Goal: Task Accomplishment & Management: Use online tool/utility

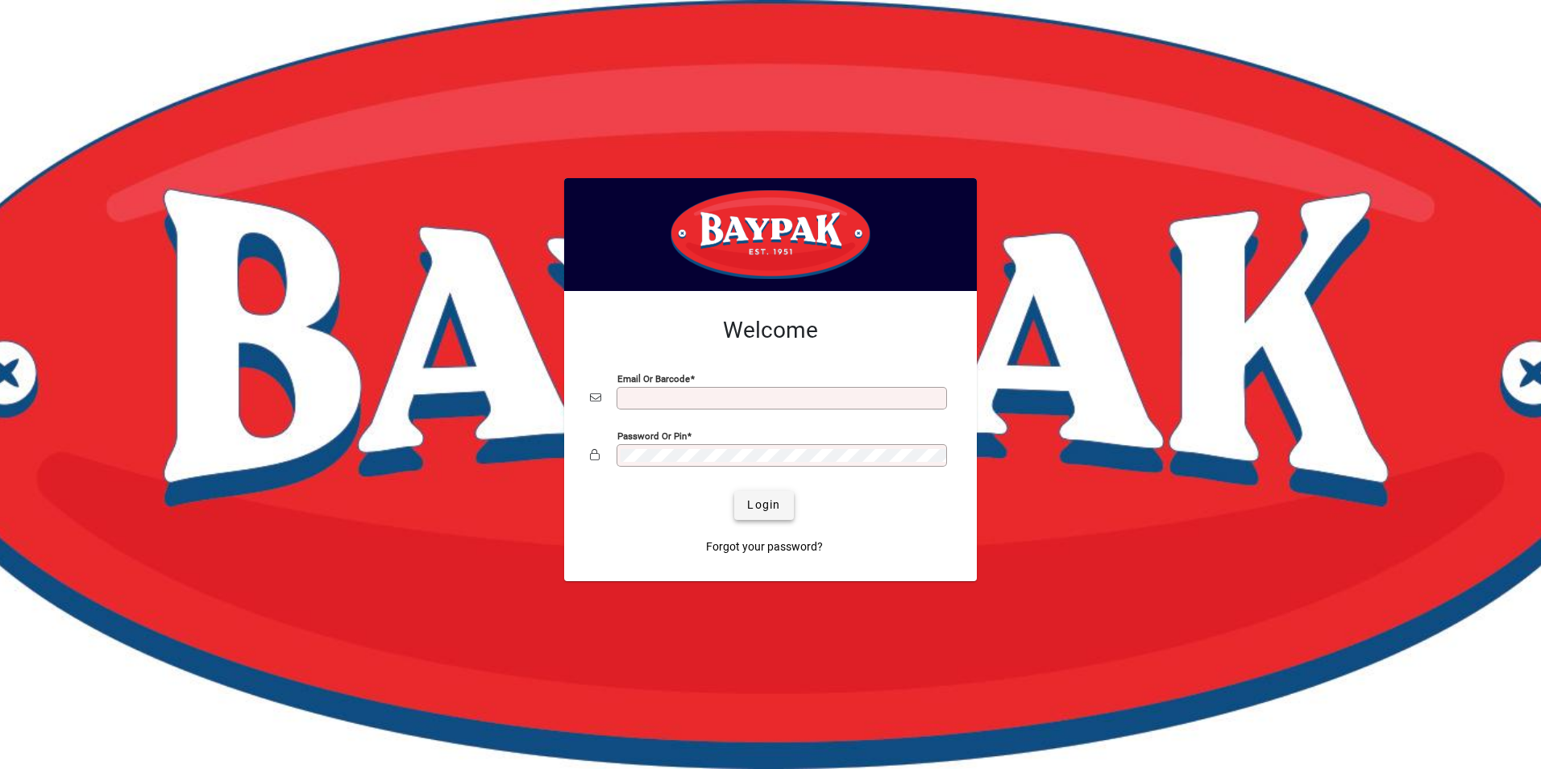
type input "**********"
click at [768, 508] on span "Login" at bounding box center [763, 504] width 33 height 17
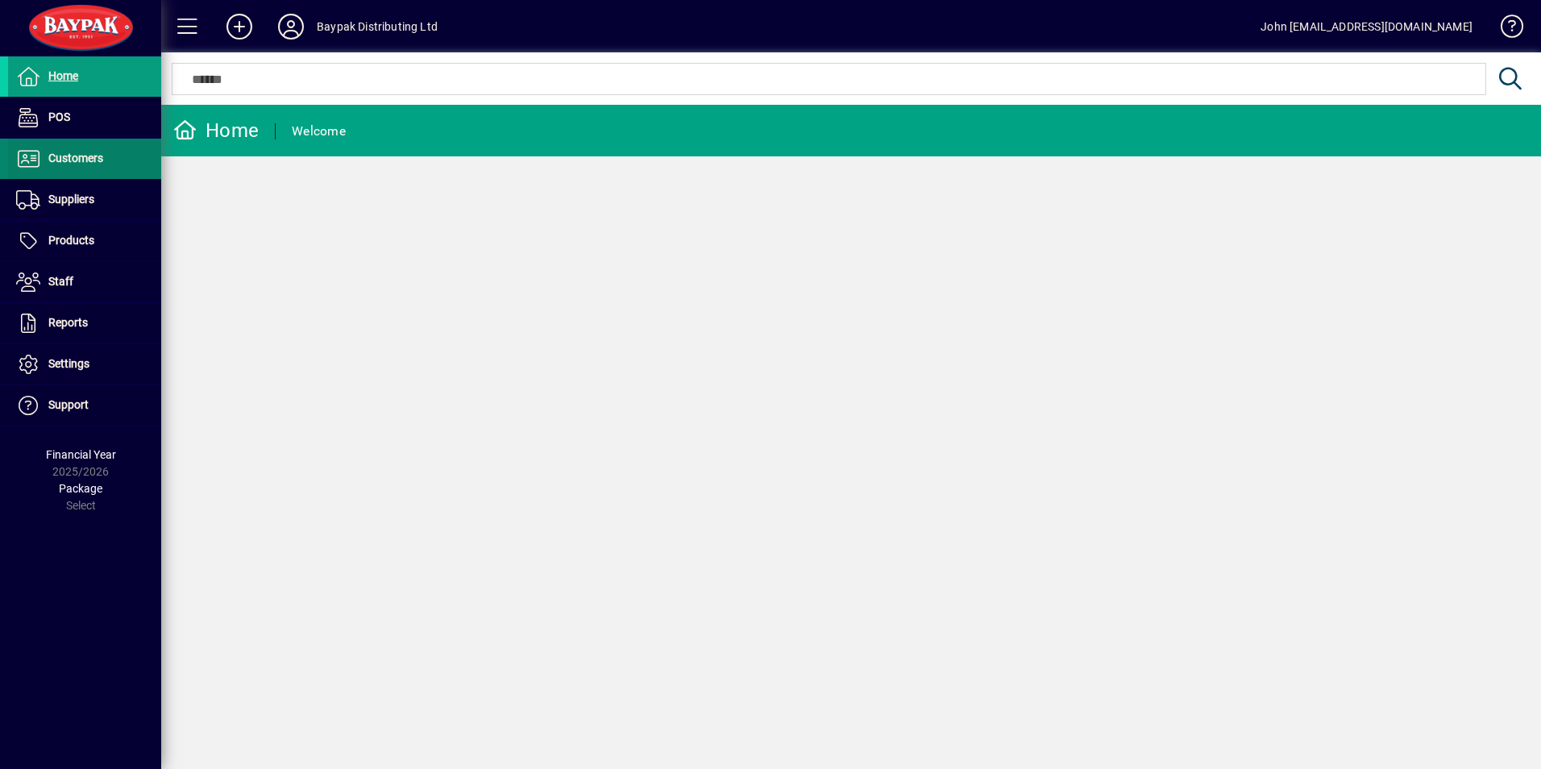
click at [75, 161] on span "Customers" at bounding box center [75, 157] width 55 height 13
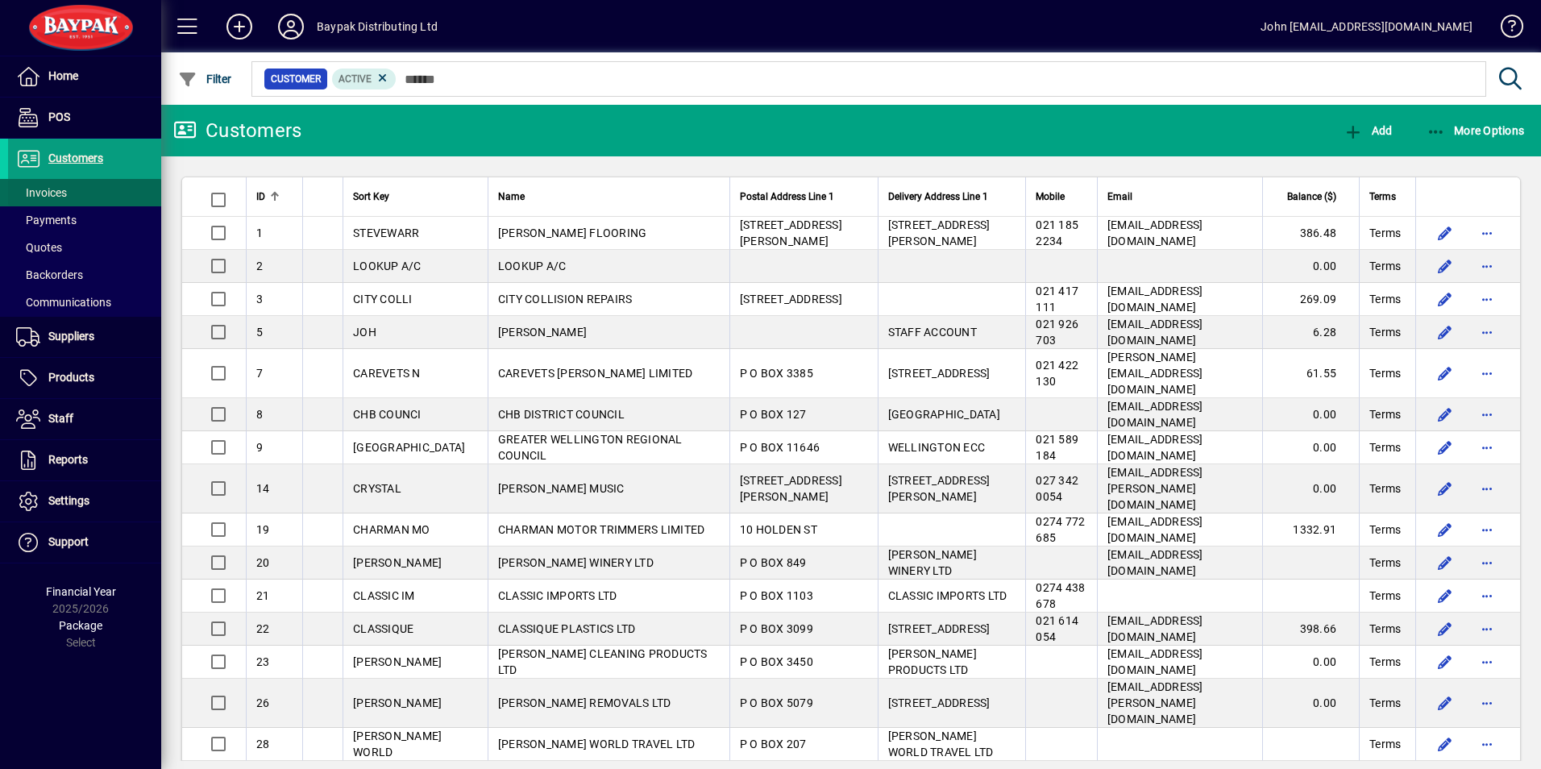
click at [48, 192] on span "Invoices" at bounding box center [41, 192] width 51 height 13
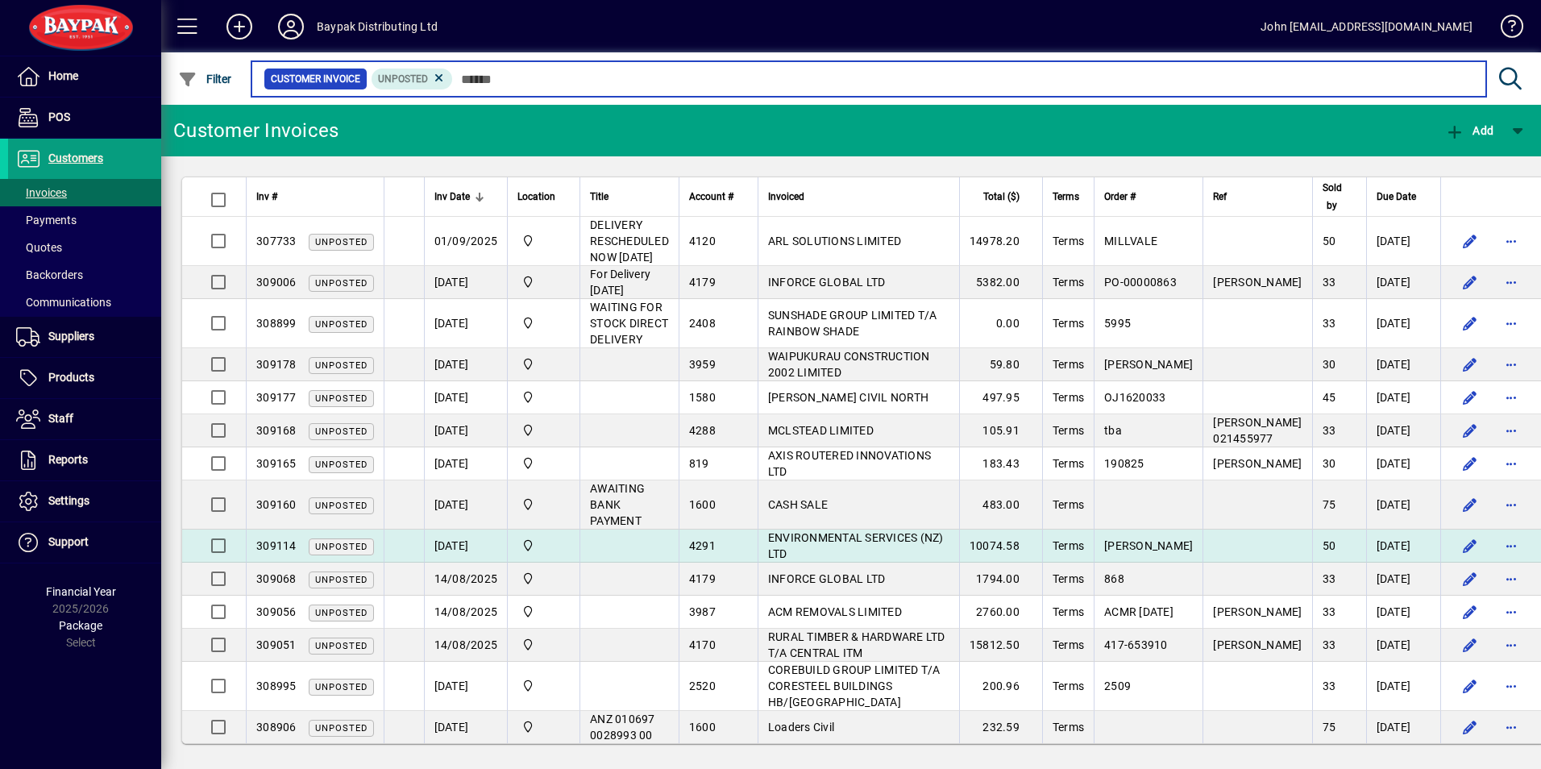
scroll to position [3, 0]
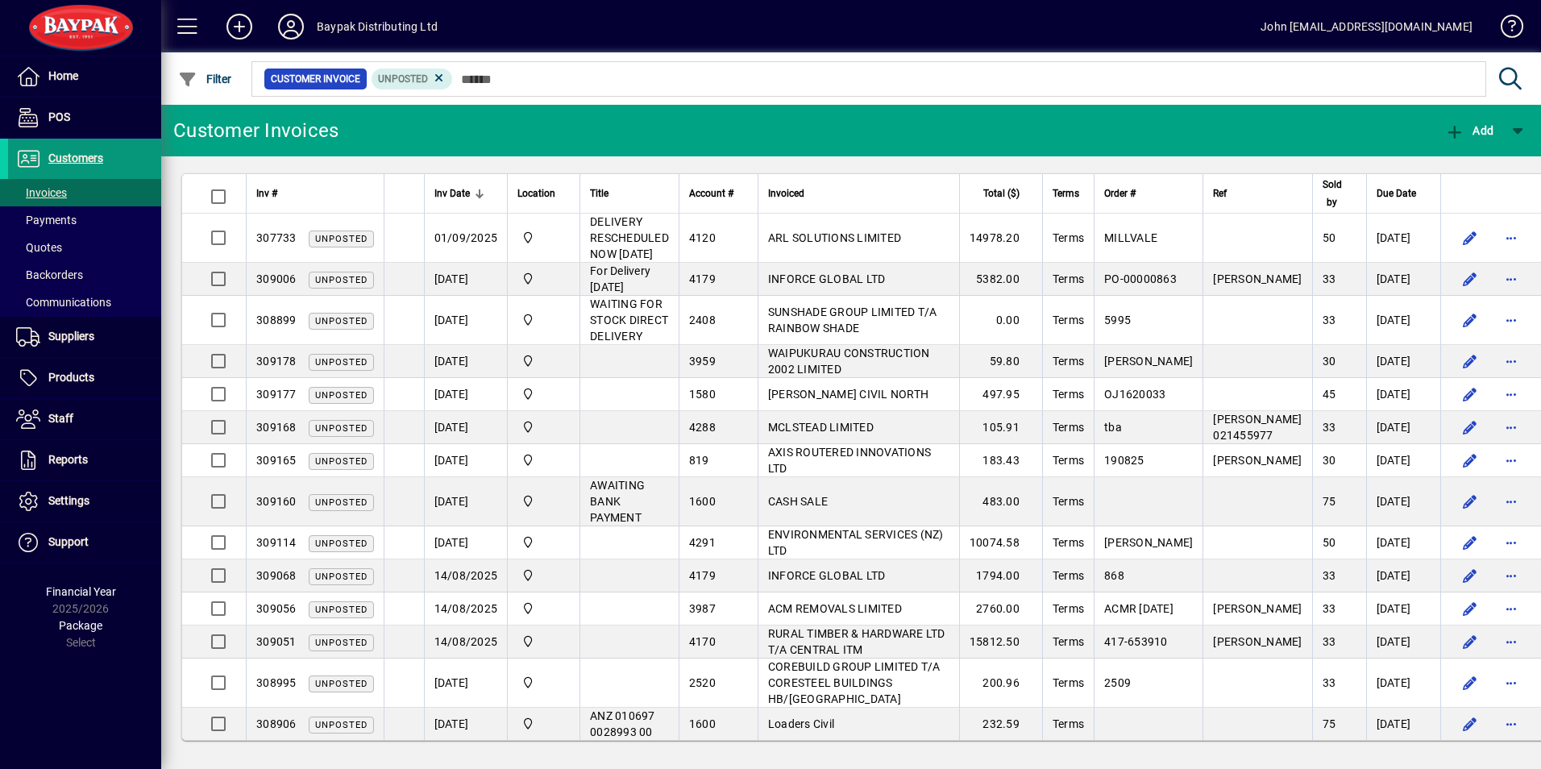
click at [81, 159] on span "Customers" at bounding box center [75, 157] width 55 height 13
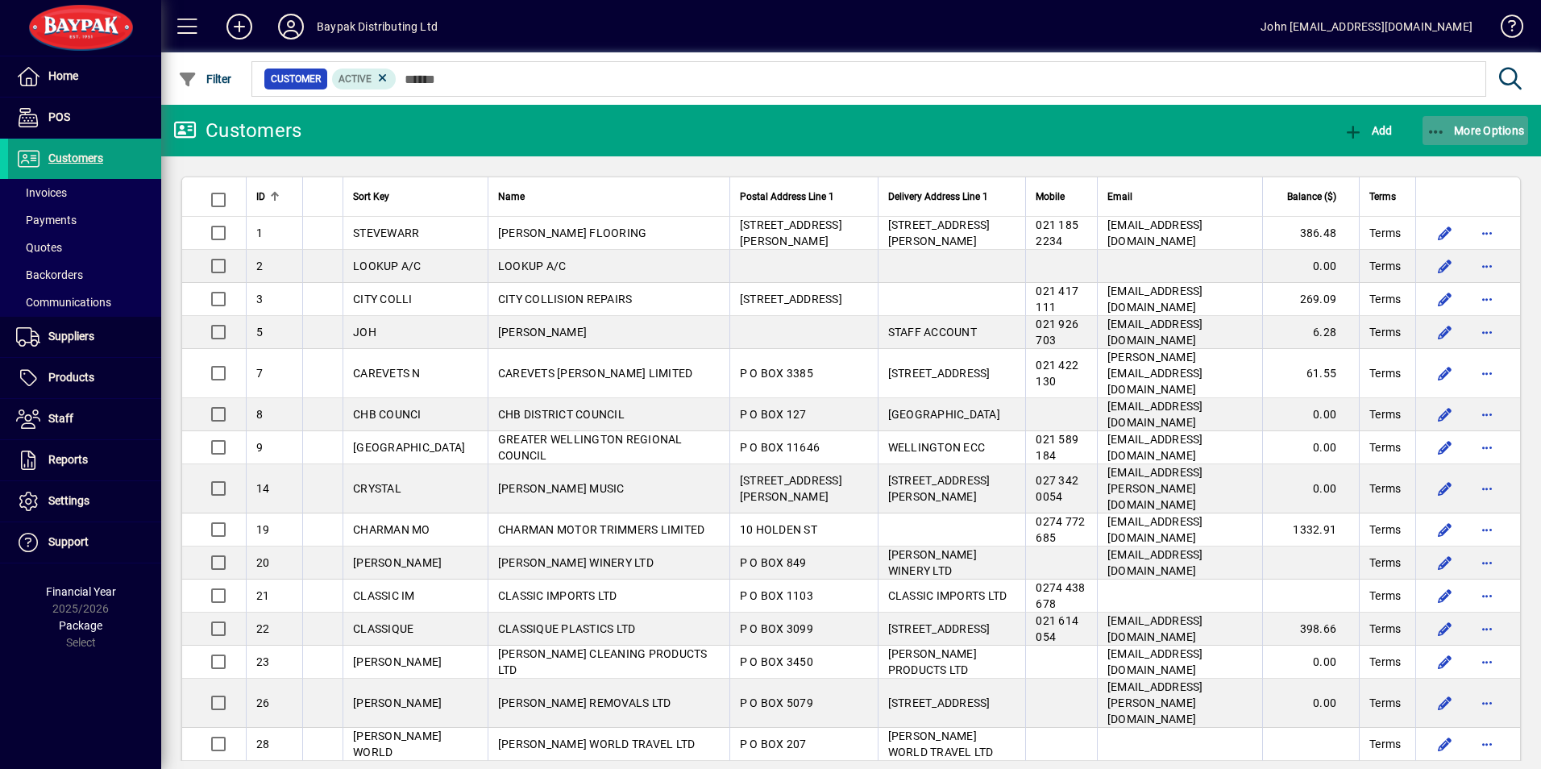
click at [1432, 132] on icon "button" at bounding box center [1436, 132] width 20 height 16
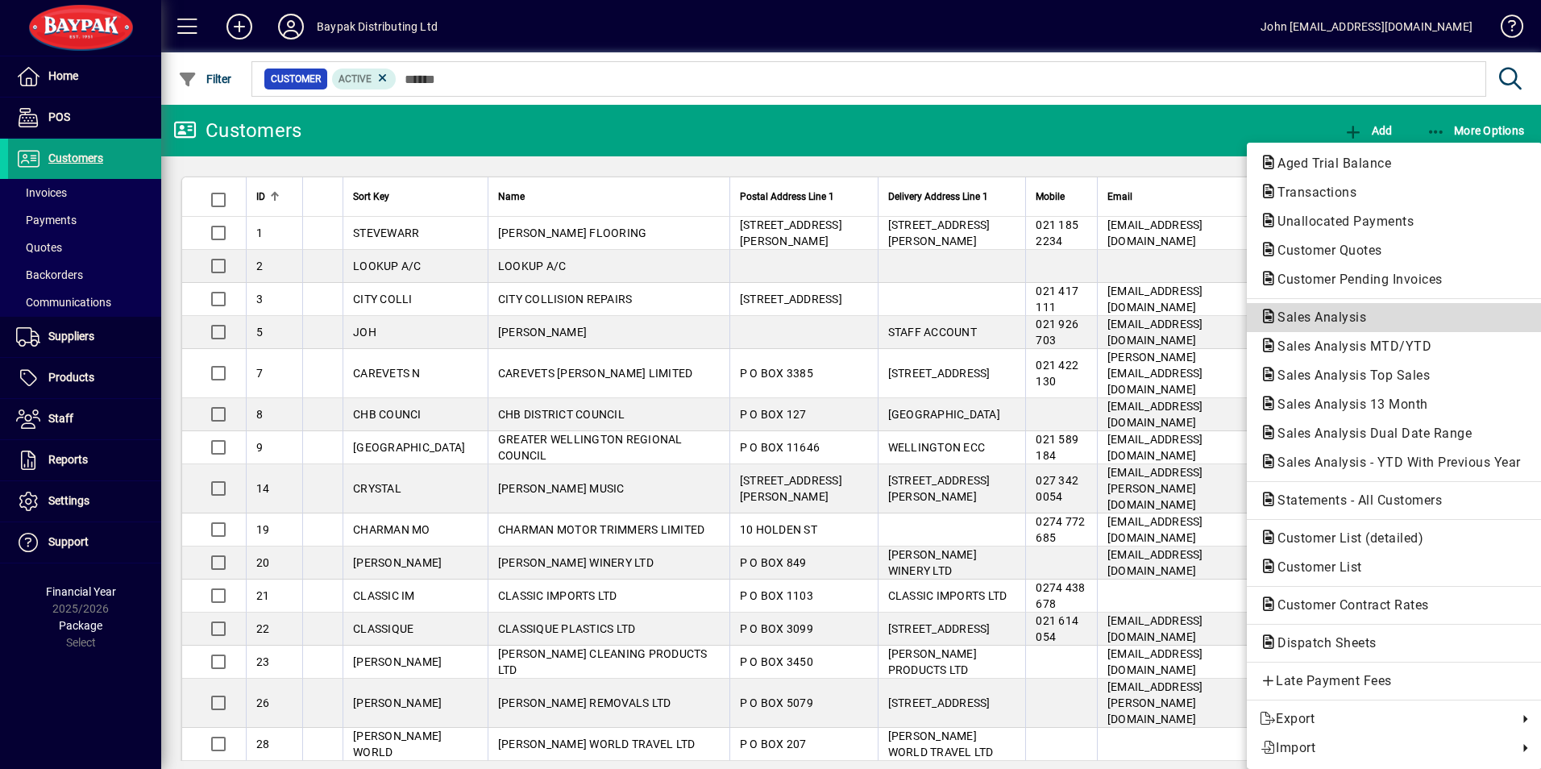
click at [1331, 313] on span "Sales Analysis" at bounding box center [1316, 316] width 114 height 15
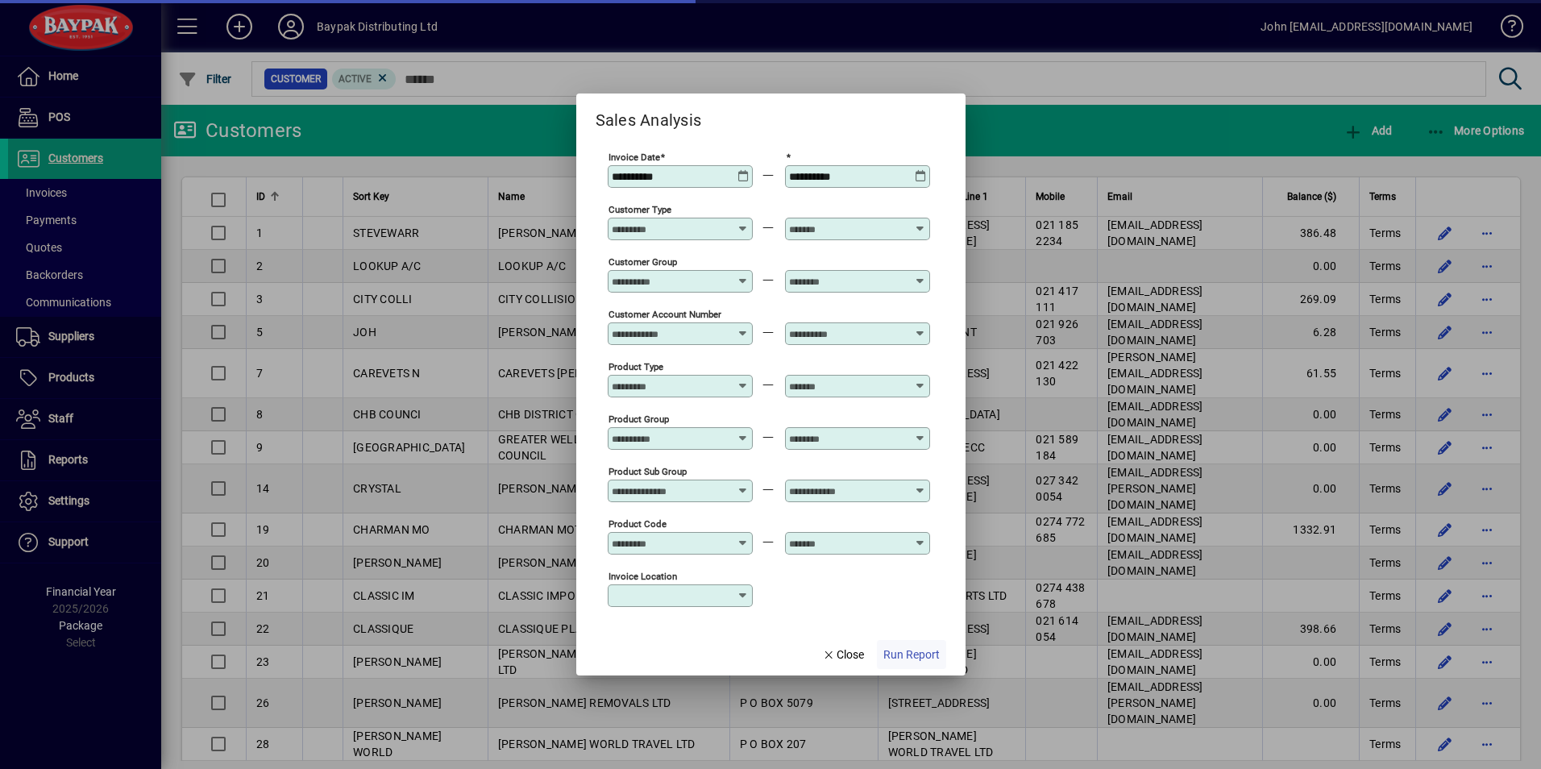
type input "**********"
click at [910, 654] on span "Run Report" at bounding box center [911, 654] width 56 height 17
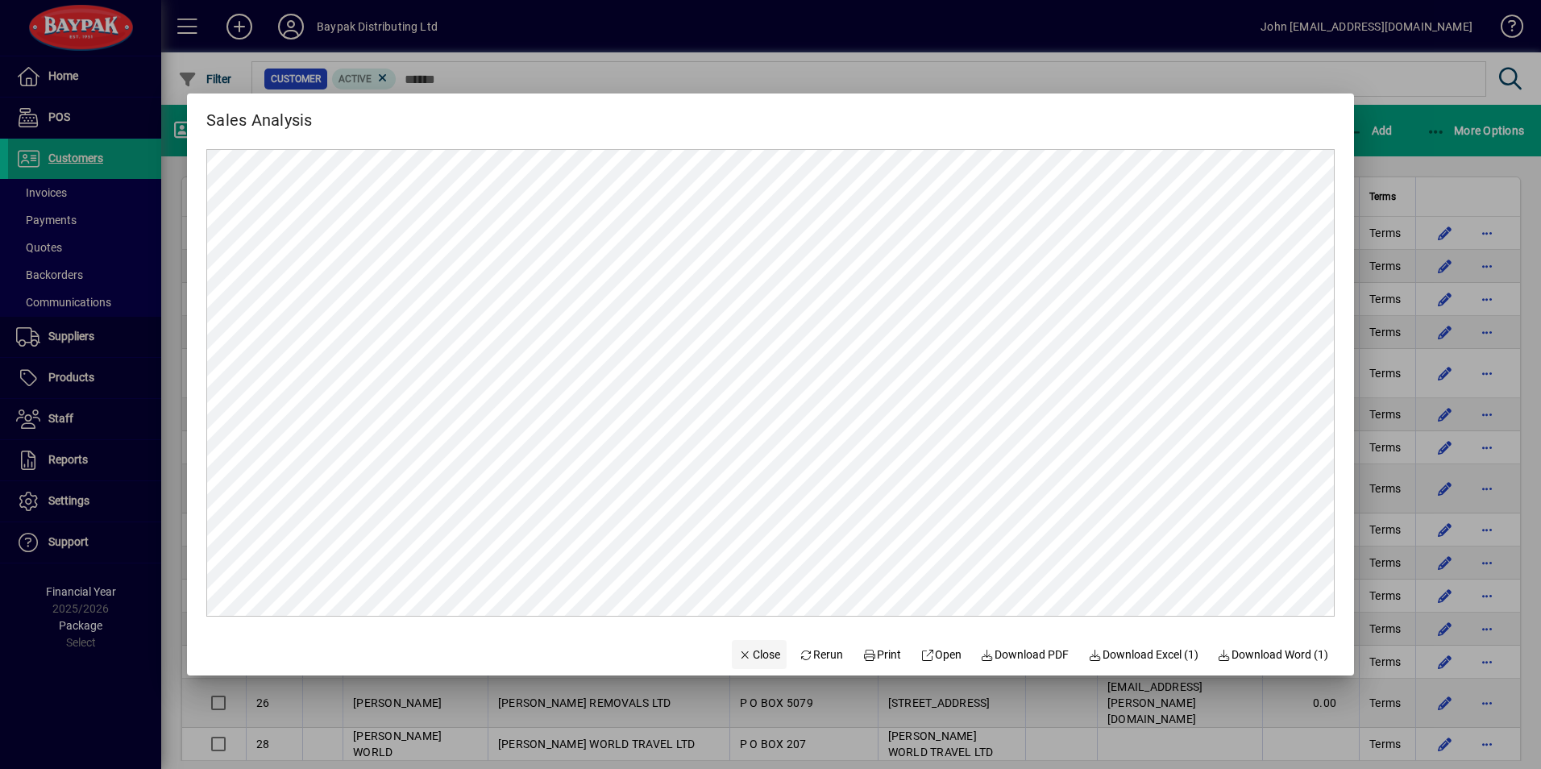
click at [744, 651] on span "Close" at bounding box center [759, 654] width 42 height 17
